Goal: Find specific page/section: Find specific page/section

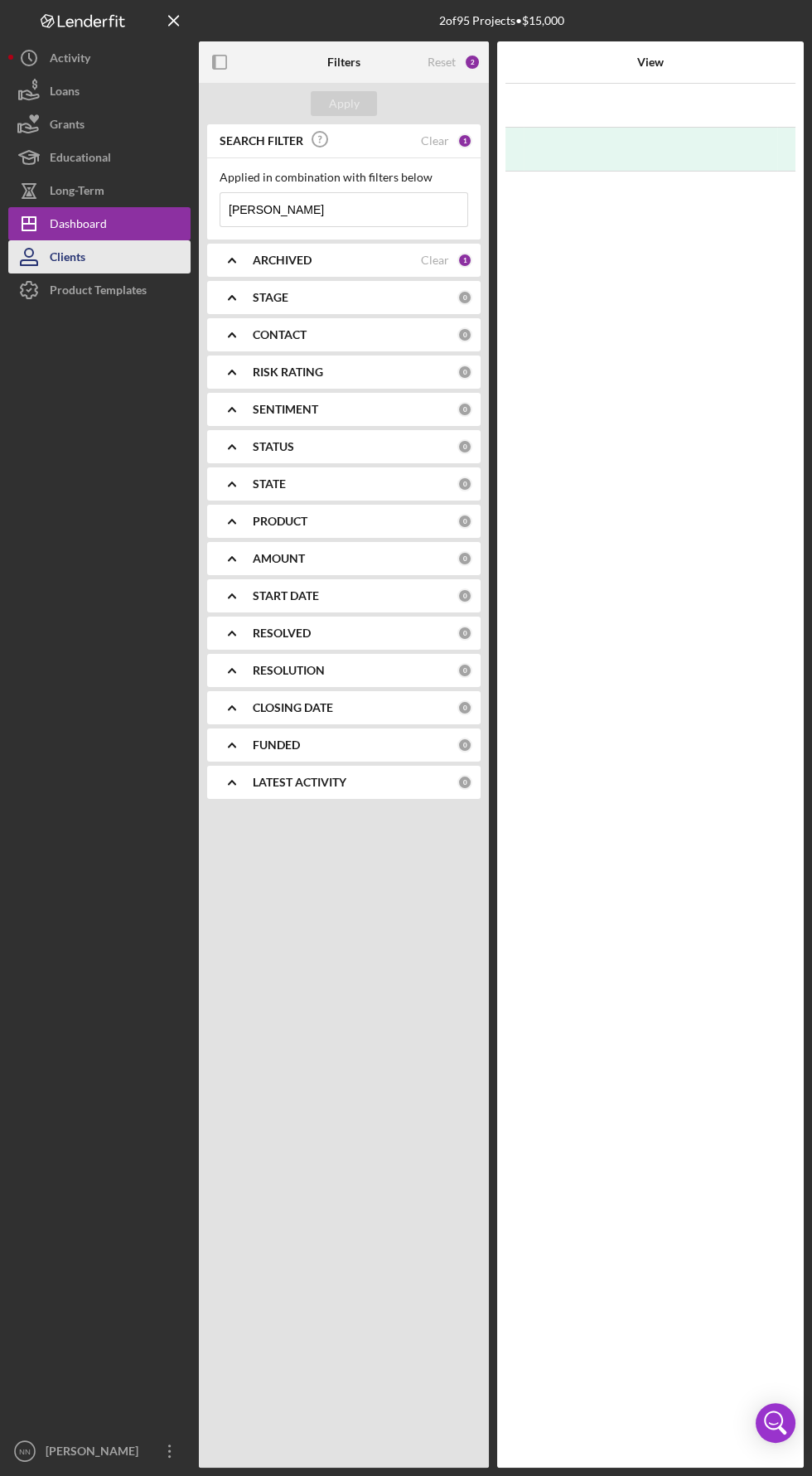
click at [109, 254] on button "Clients" at bounding box center [99, 257] width 182 height 33
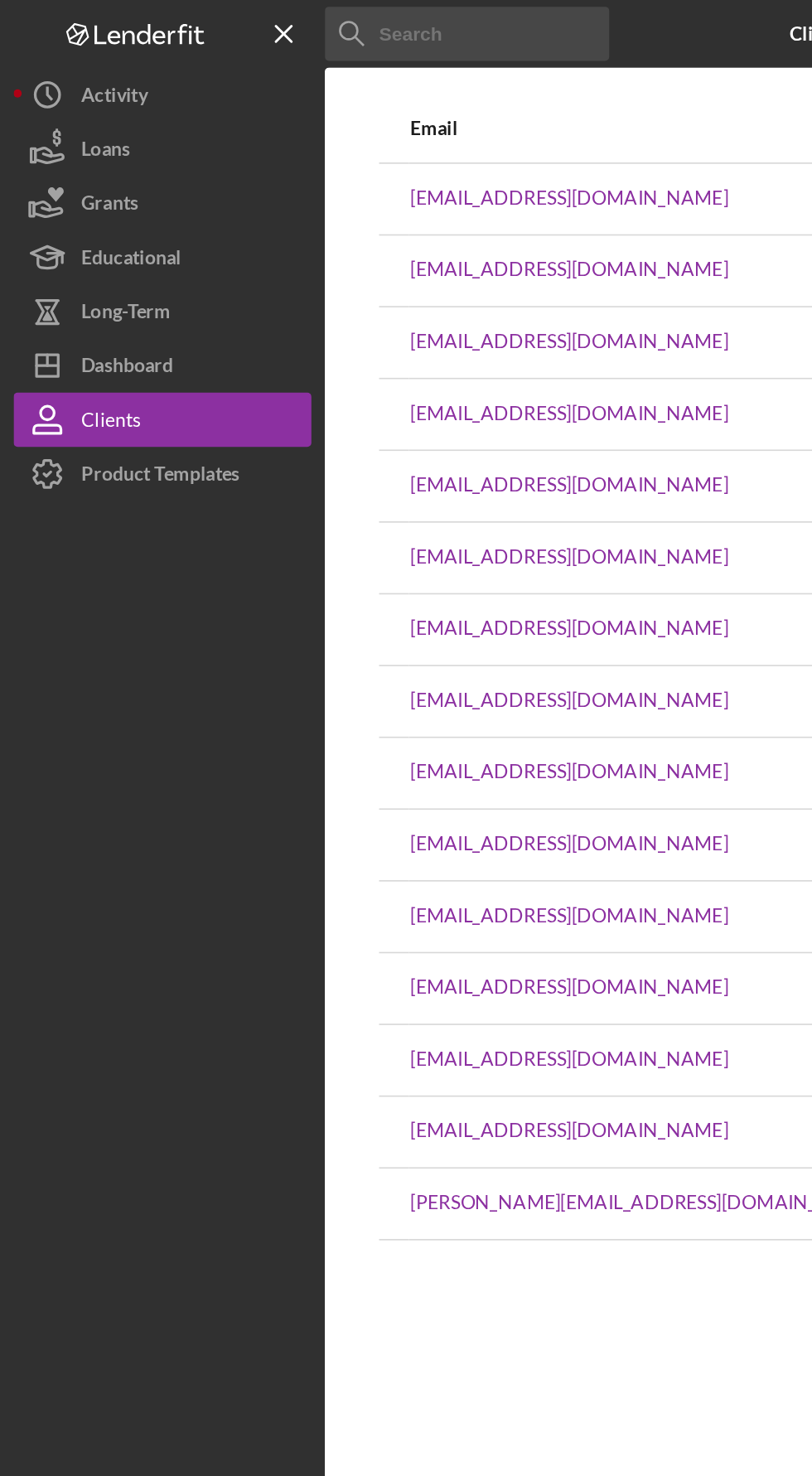
click at [309, 26] on input at bounding box center [286, 21] width 174 height 33
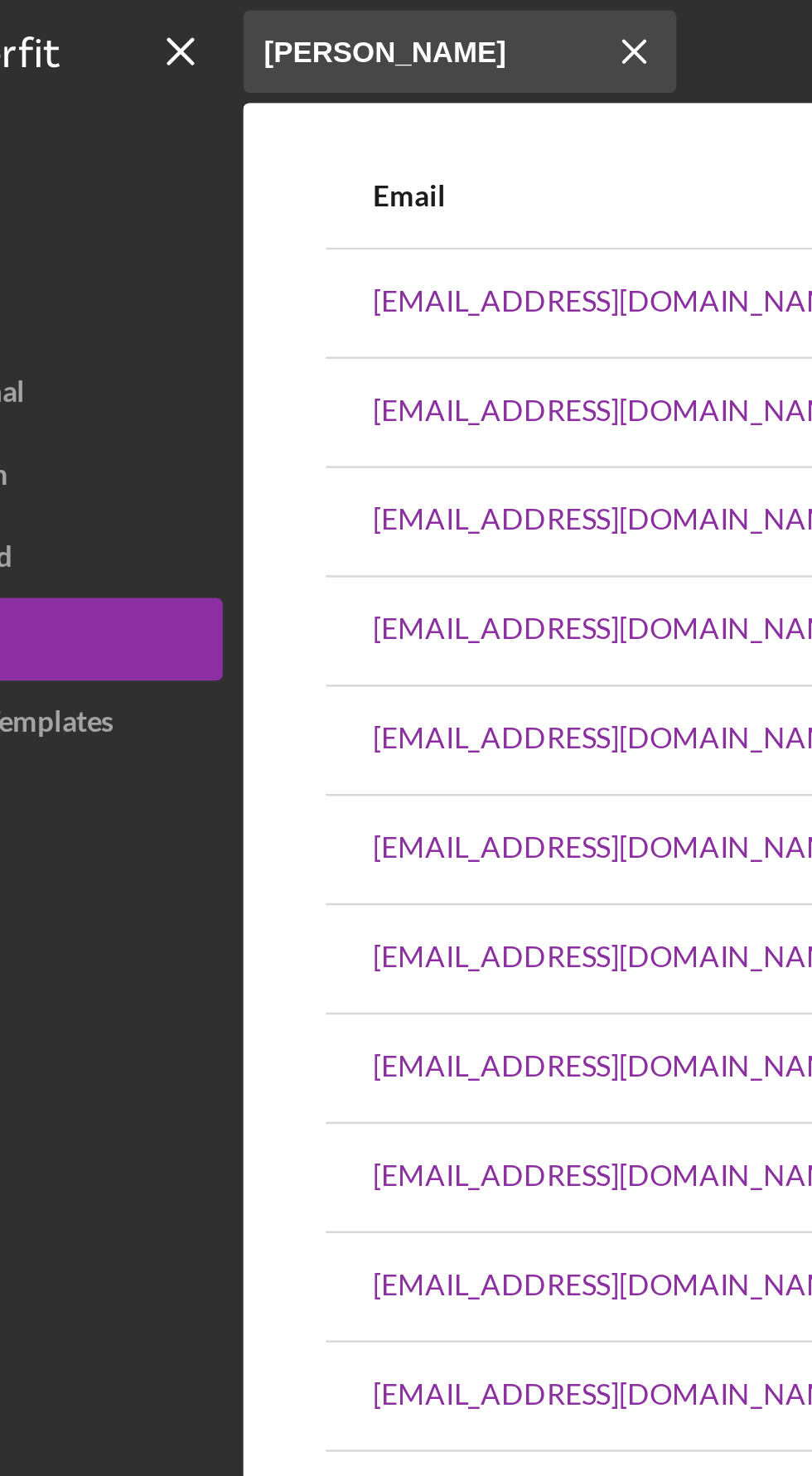
type input "[PERSON_NAME]"
